Goal: Go to known website: Go to known website

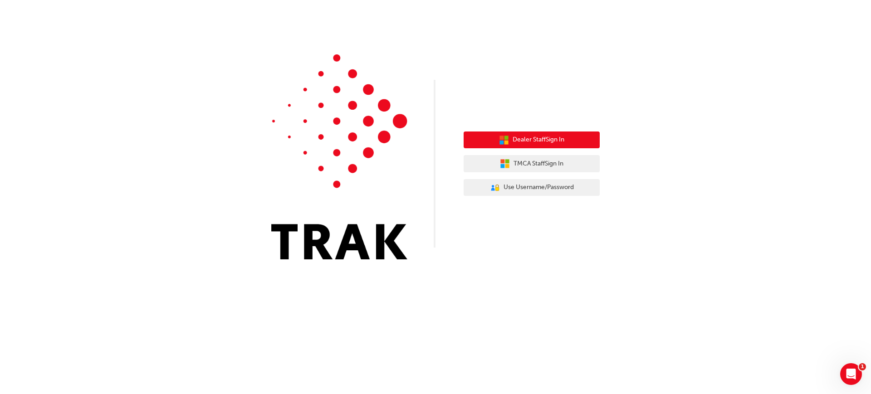
click at [521, 134] on button "Dealer Staff Sign In" at bounding box center [531, 139] width 136 height 17
